Goal: Check status: Check status

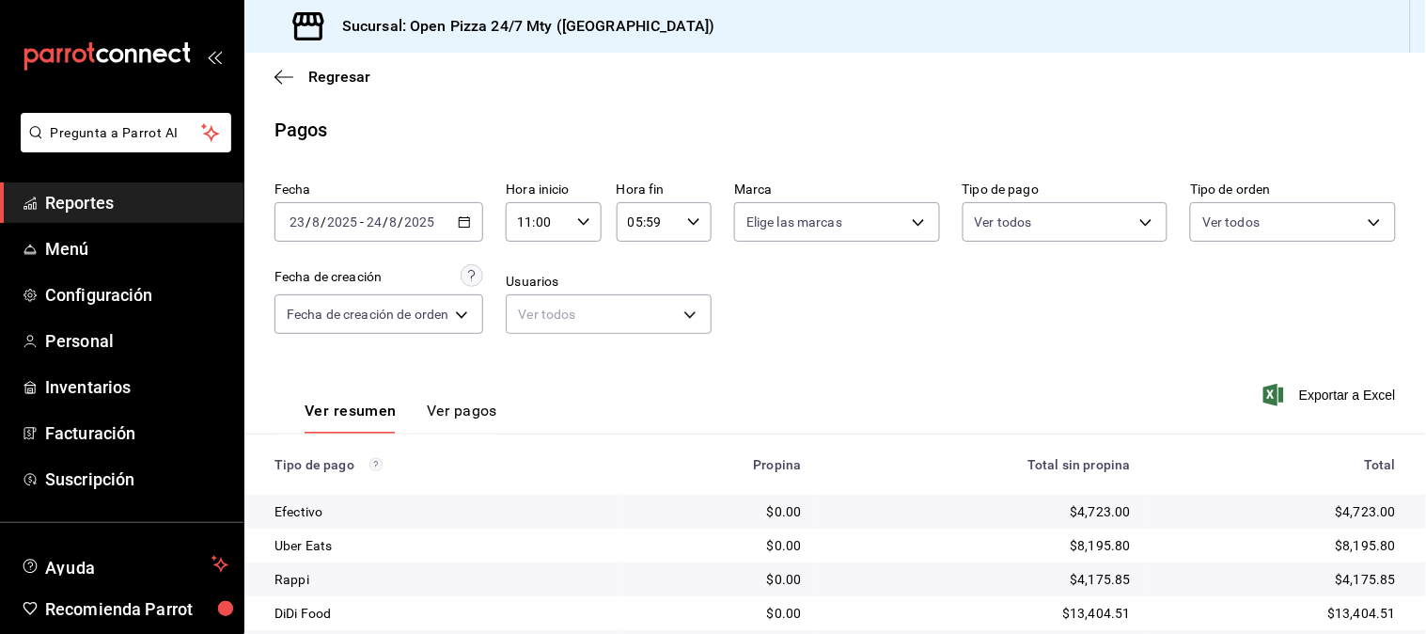
scroll to position [95, 0]
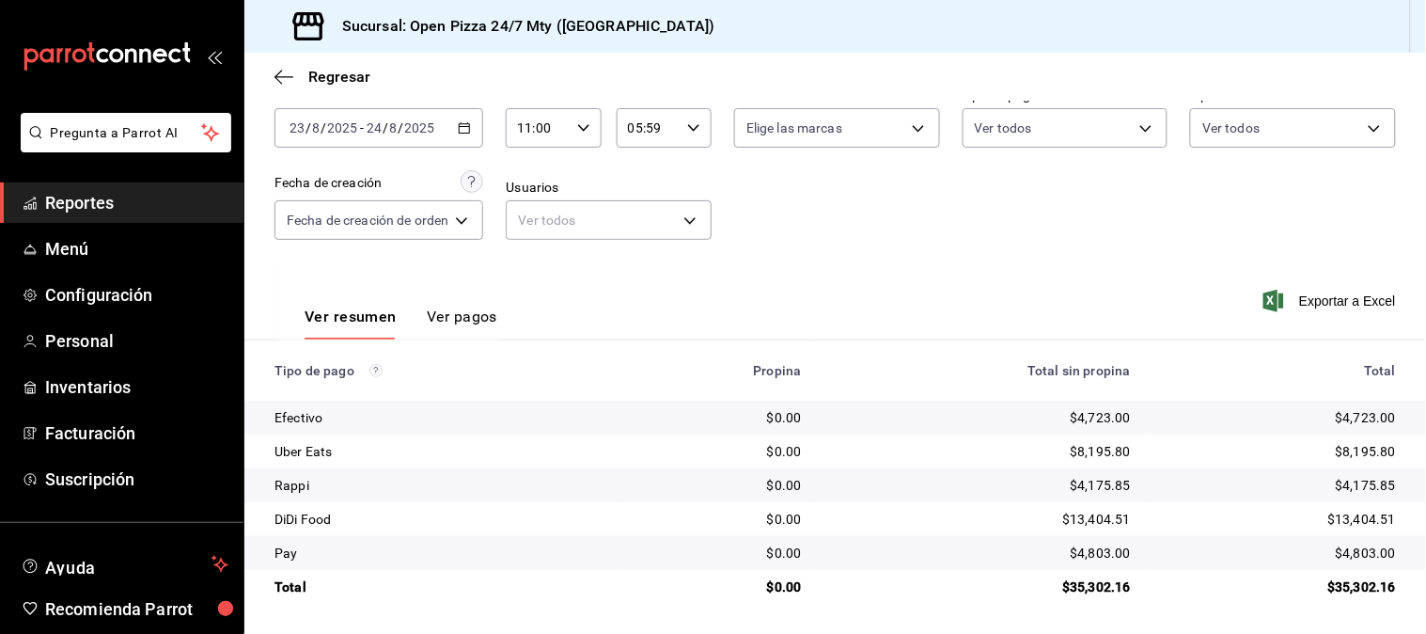
click at [1042, 292] on div "Ver resumen Ver pagos Exportar a Excel" at bounding box center [835, 312] width 1182 height 100
click at [459, 125] on icon "button" at bounding box center [464, 127] width 13 height 13
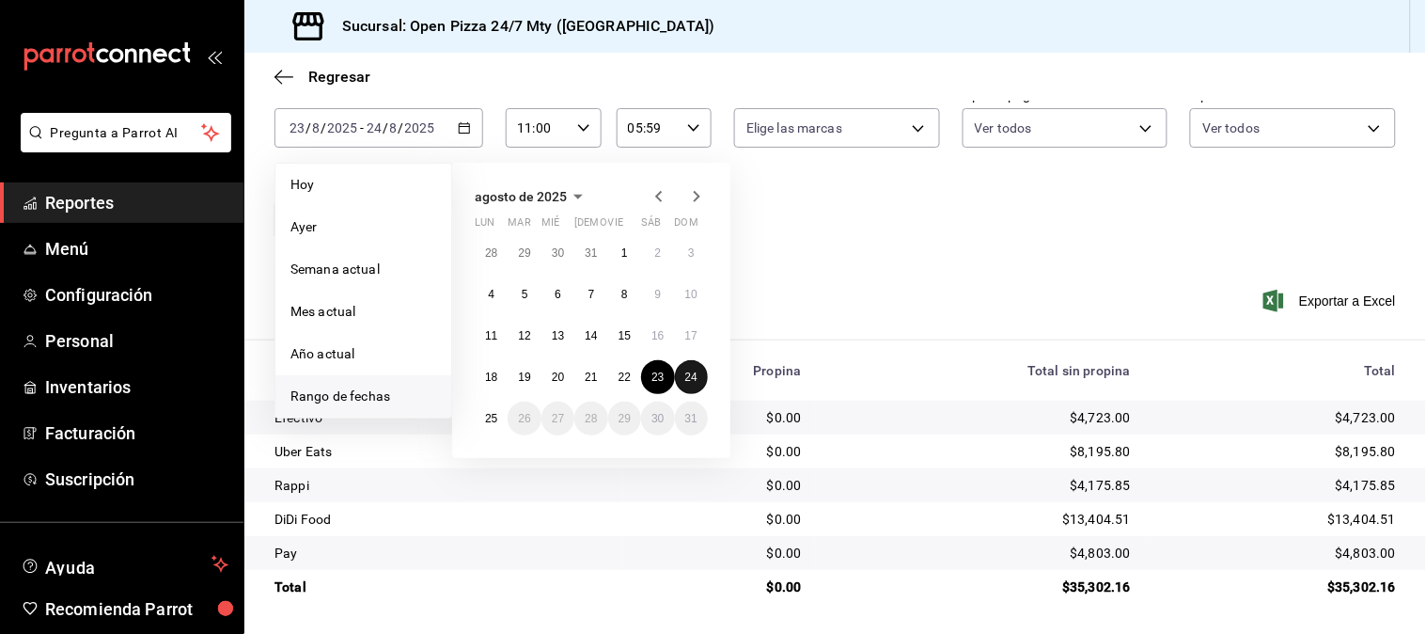
click at [698, 377] on button "24" at bounding box center [691, 377] width 33 height 34
click at [480, 417] on button "25" at bounding box center [491, 418] width 33 height 34
type input "00:00"
type input "23:59"
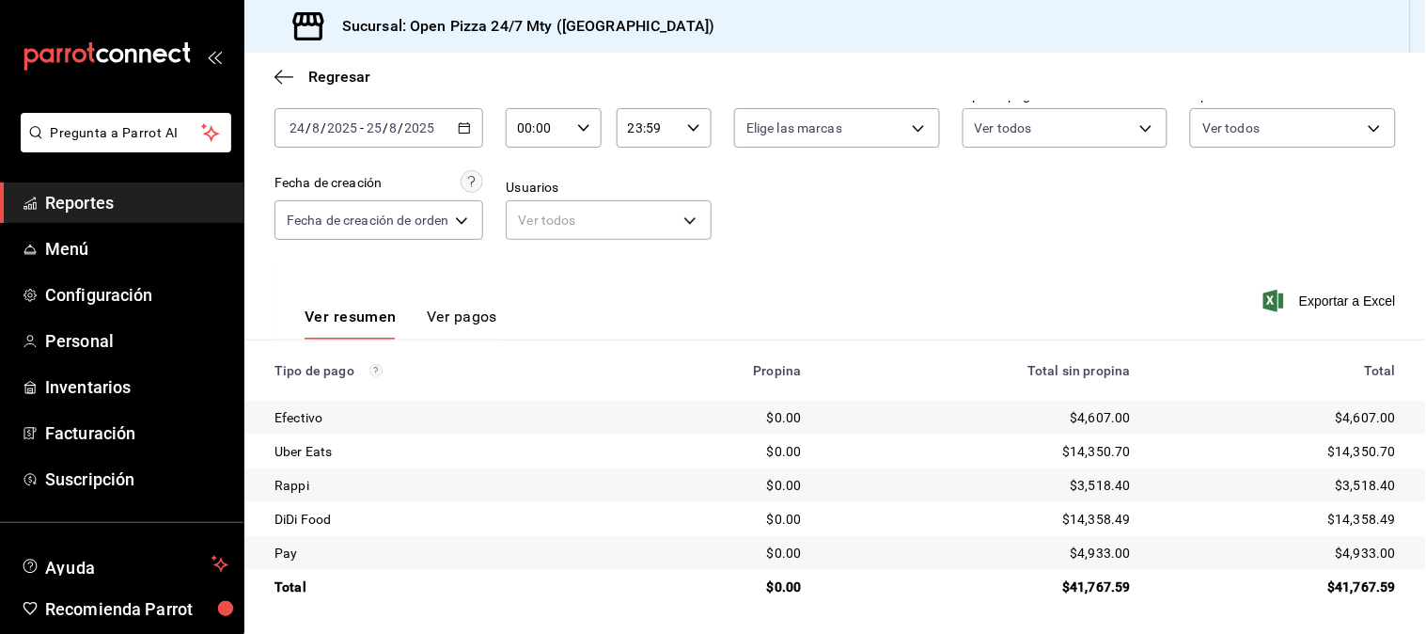
click at [1115, 239] on div "Fecha [DATE] [DATE] - [DATE] [DATE] Hora inicio 00:00 Hora inicio Hora fin 23:5…" at bounding box center [834, 171] width 1121 height 182
click at [561, 126] on input "00:00" at bounding box center [537, 128] width 63 height 38
click at [540, 250] on span "11" at bounding box center [532, 254] width 17 height 15
type input "11:00"
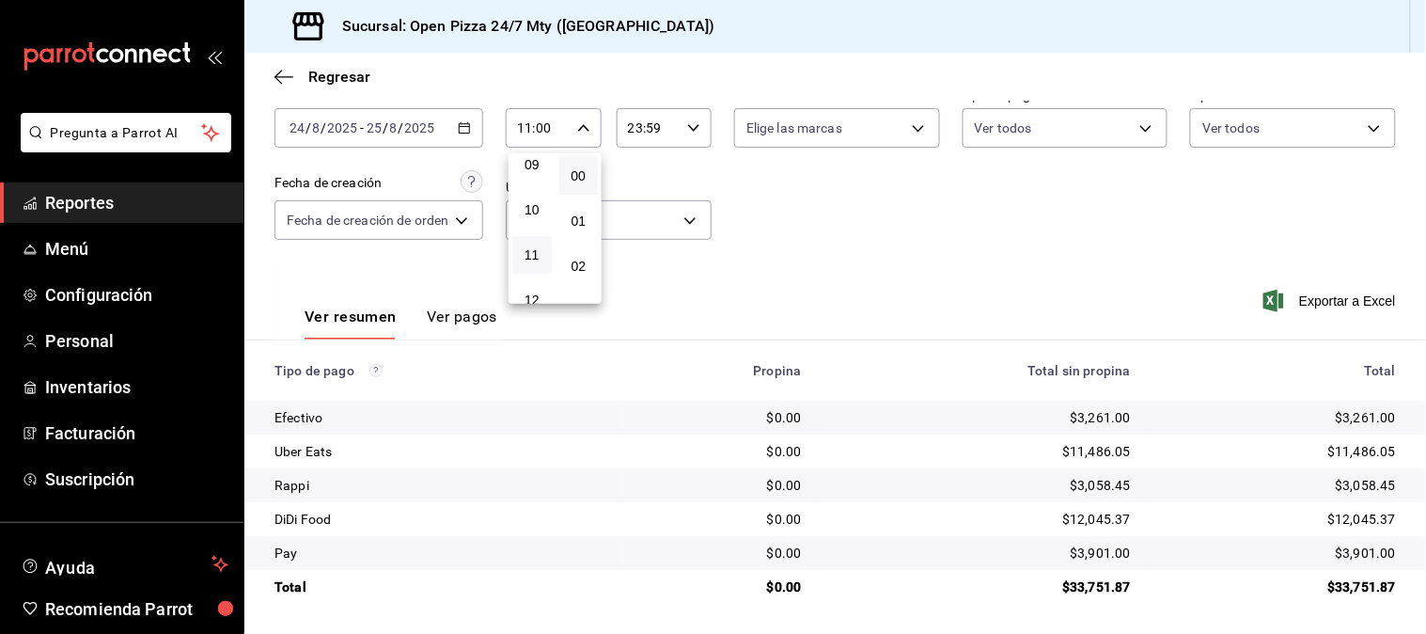
click at [830, 251] on div at bounding box center [713, 317] width 1426 height 634
click at [830, 251] on div "00 01 02 03 04 05 06 07 08 09 10 11 12 13 14 15 16 17 18 19 20 21 22 23 00 01 0…" at bounding box center [713, 320] width 1426 height 628
click at [641, 126] on input "23:59" at bounding box center [648, 128] width 63 height 38
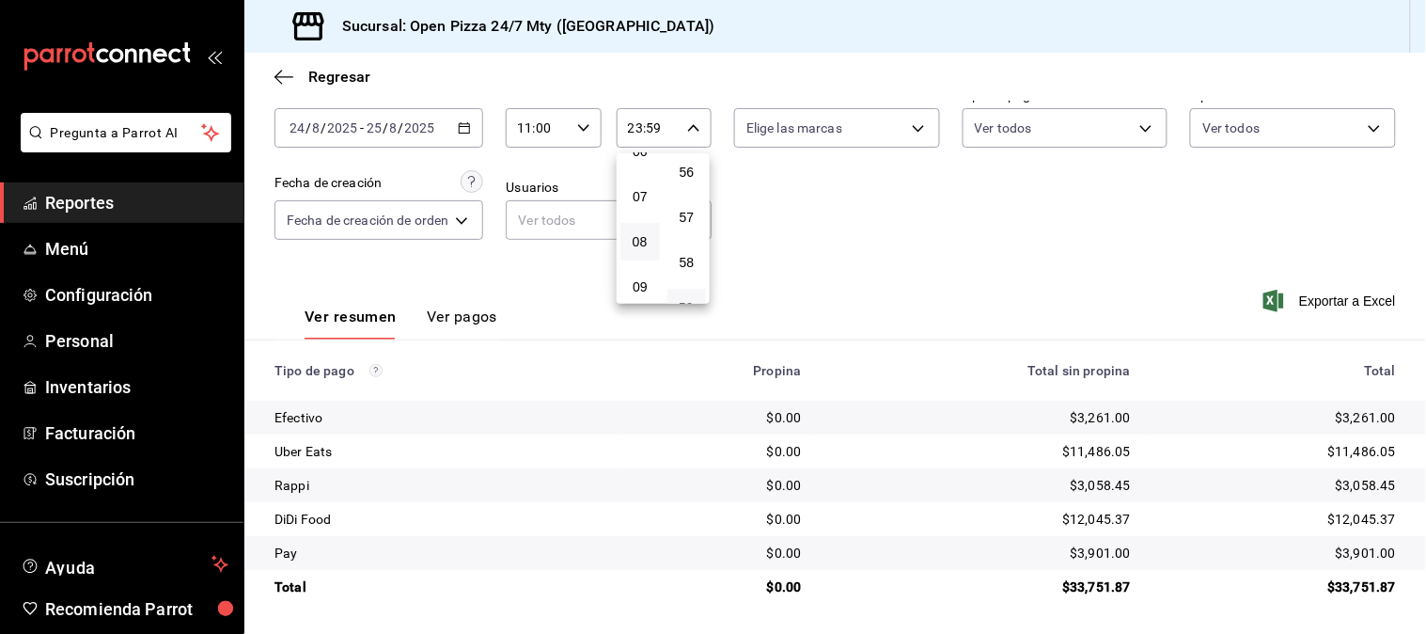
scroll to position [191, 0]
click at [635, 216] on button "05" at bounding box center [639, 211] width 39 height 38
type input "05:59"
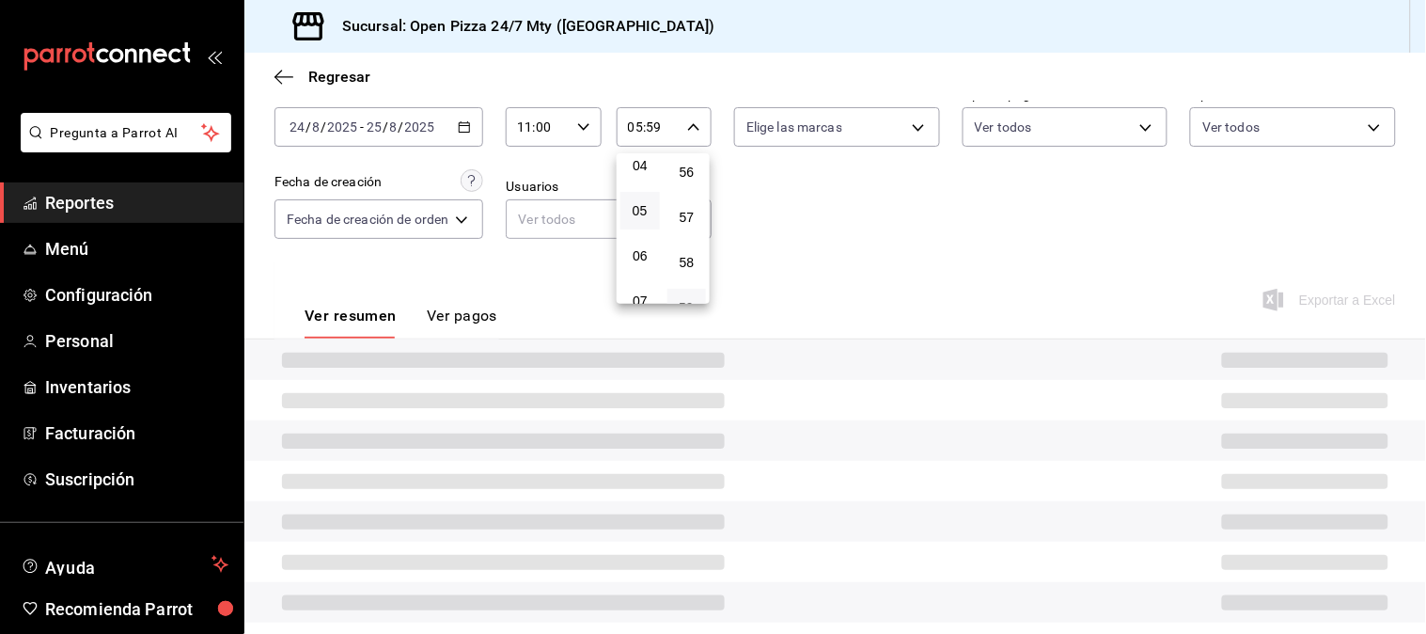
click at [935, 252] on div at bounding box center [713, 317] width 1426 height 634
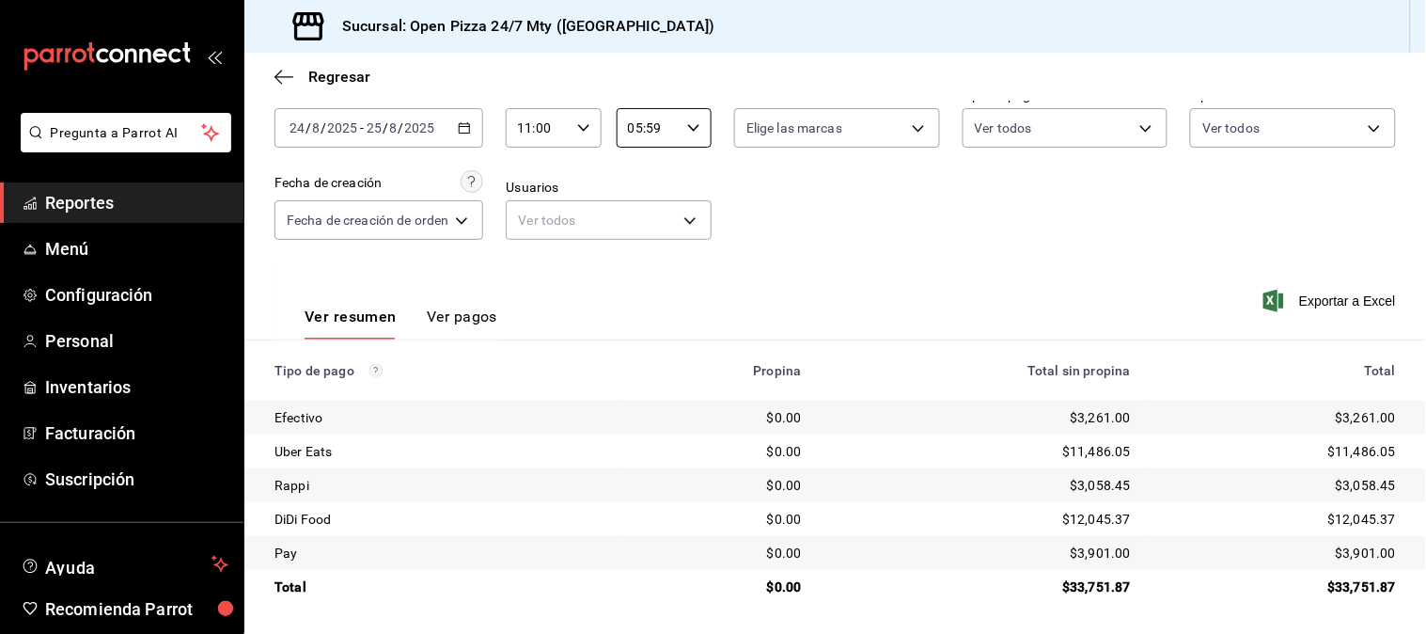
click at [935, 252] on div "00 01 02 03 04 05 06 07 08 09 10 11 12 13 14 15 16 17 18 19 20 21 22 23 00 01 0…" at bounding box center [713, 320] width 1426 height 628
